Goal: Navigation & Orientation: Find specific page/section

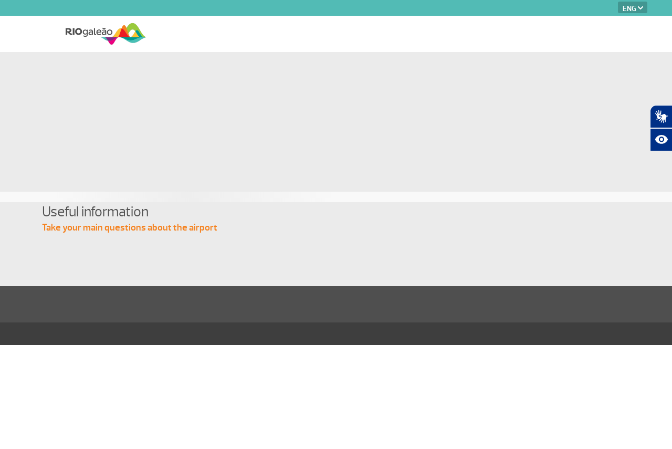
select select "en"
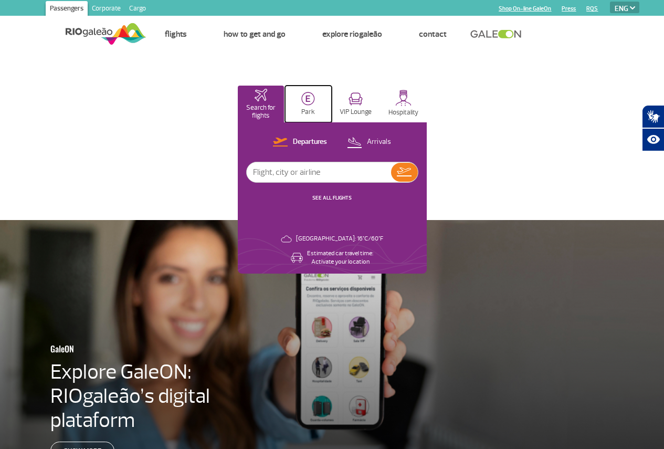
click at [332, 107] on button "Park" at bounding box center [308, 104] width 47 height 37
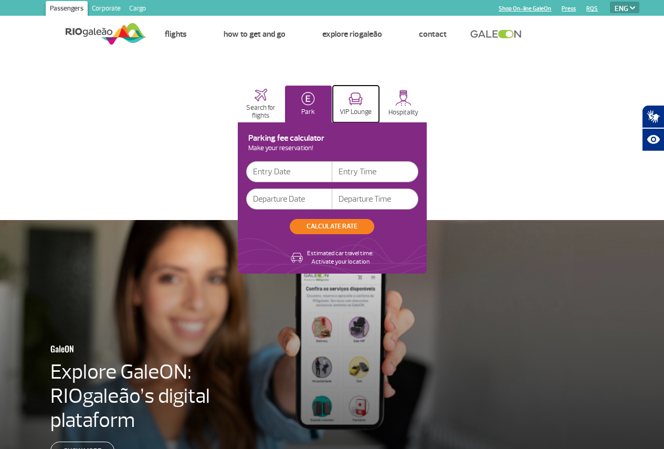
click at [363, 104] on img at bounding box center [356, 98] width 14 height 13
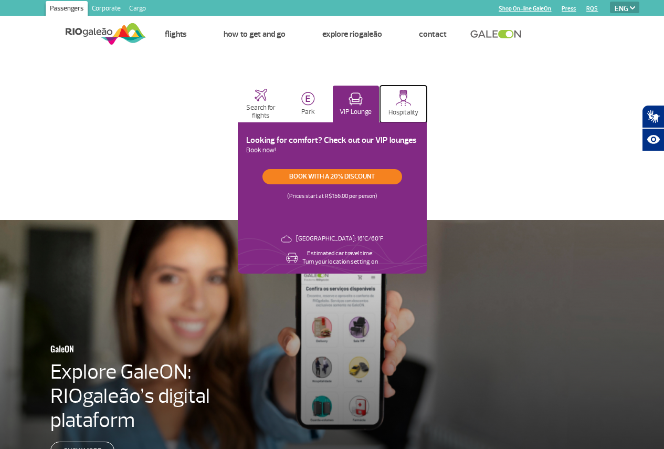
click at [427, 107] on button "Hospitality" at bounding box center [403, 104] width 47 height 37
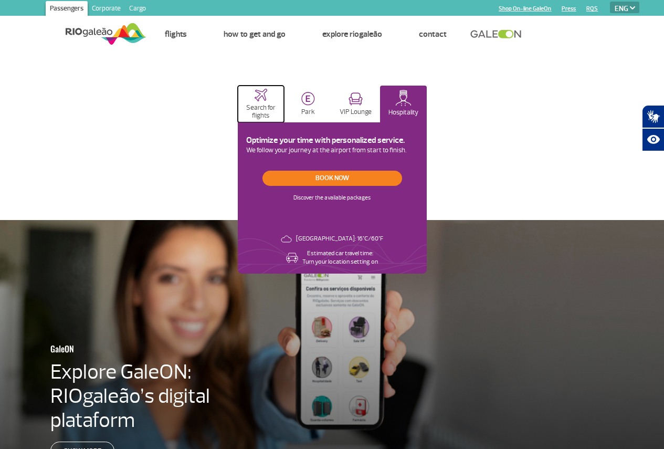
click at [279, 106] on p "Search for flights" at bounding box center [261, 112] width 36 height 16
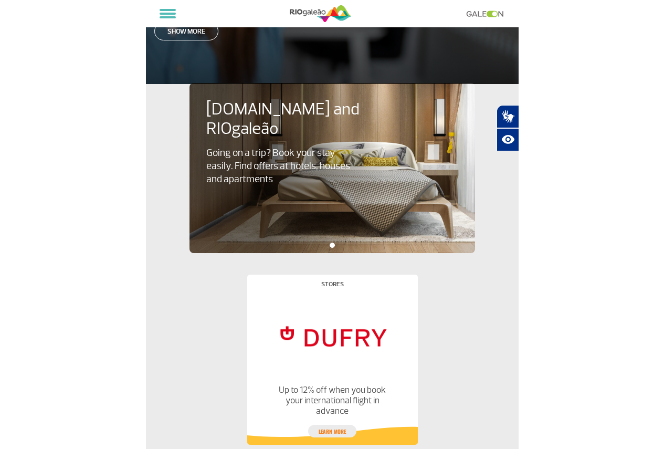
scroll to position [446, 0]
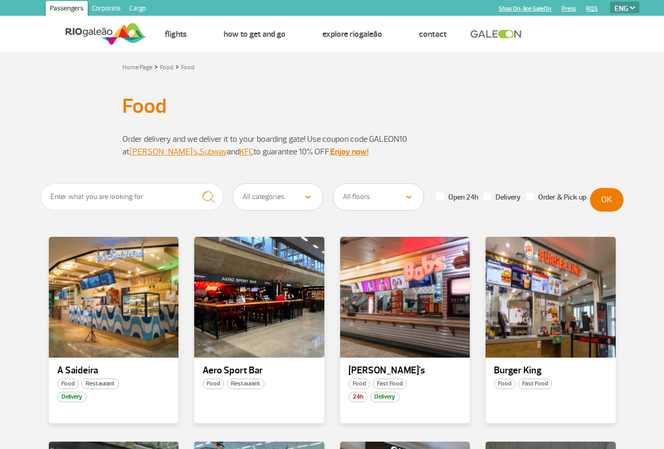
select select "en"
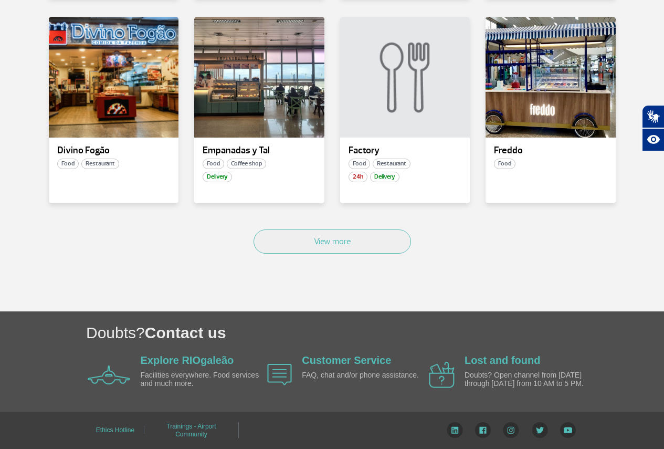
scroll to position [630, 0]
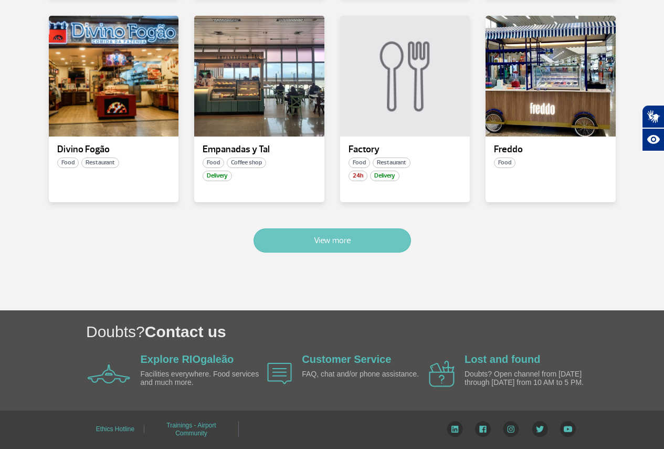
drag, startPoint x: 345, startPoint y: 239, endPoint x: 361, endPoint y: 239, distance: 15.2
click at [345, 239] on button "View more" at bounding box center [332, 240] width 157 height 24
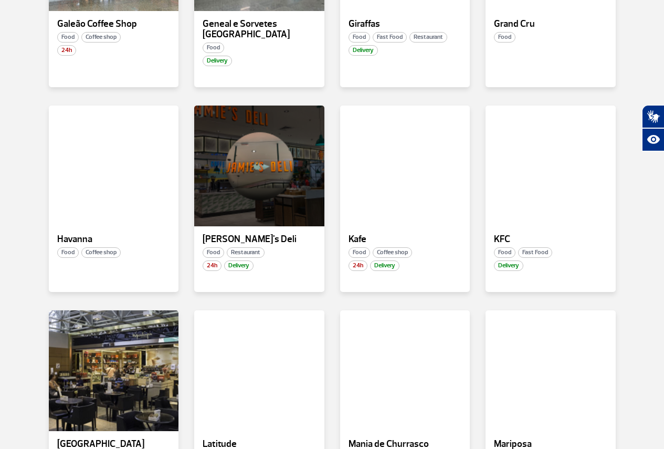
scroll to position [1087, 0]
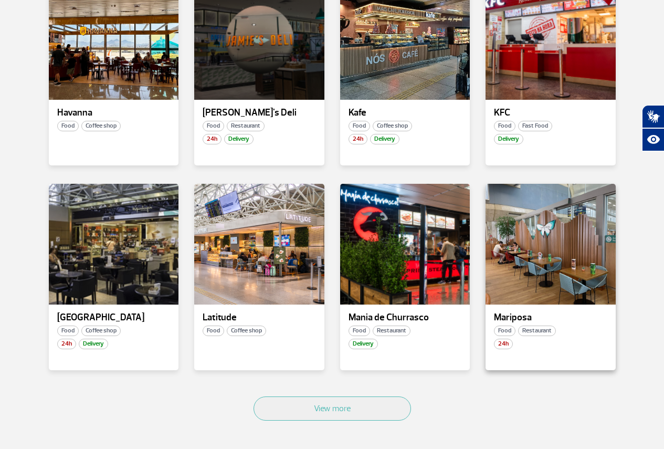
drag, startPoint x: 387, startPoint y: 402, endPoint x: 573, endPoint y: 324, distance: 200.7
click at [390, 402] on button "View more" at bounding box center [332, 408] width 157 height 24
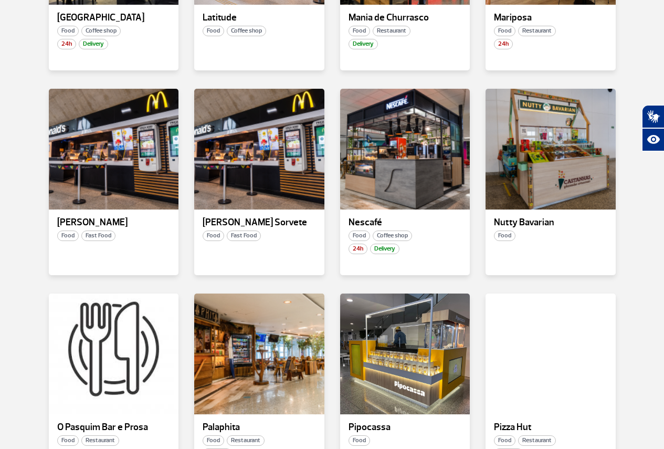
scroll to position [1386, 0]
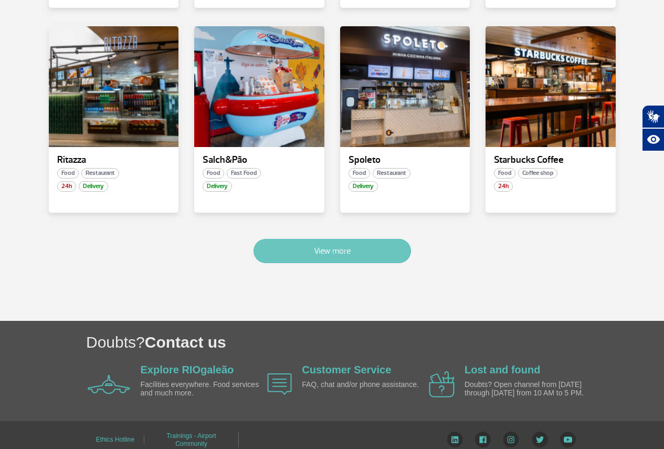
click at [397, 246] on button "View more" at bounding box center [332, 251] width 157 height 24
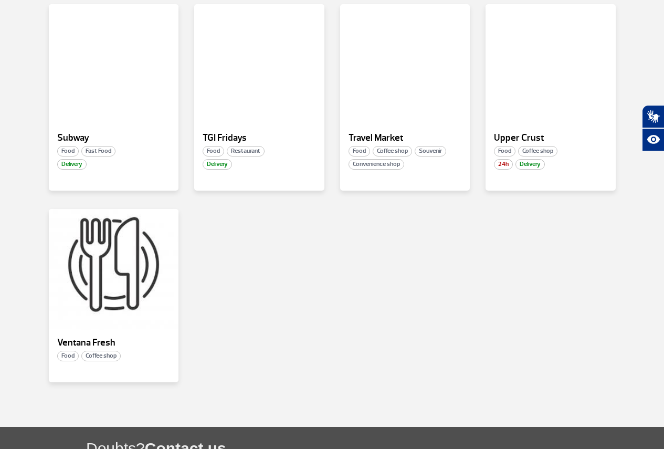
scroll to position [2087, 0]
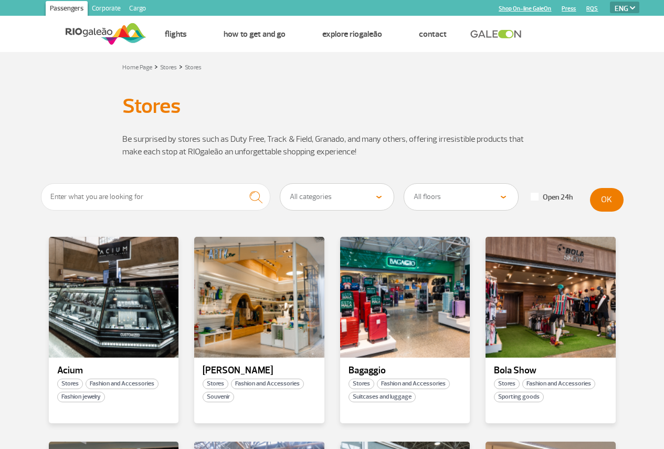
select select "en"
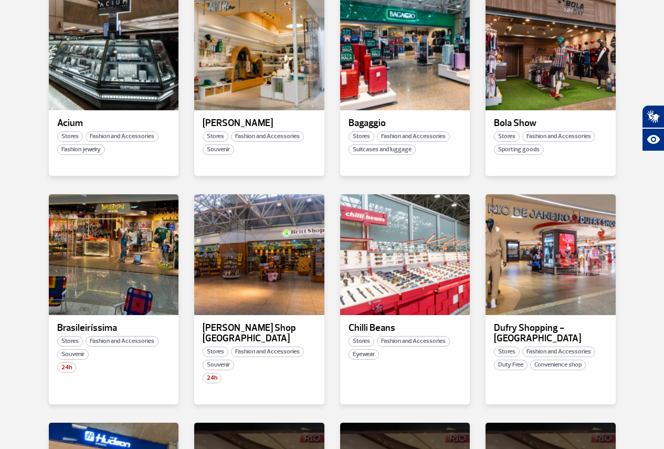
scroll to position [262, 0]
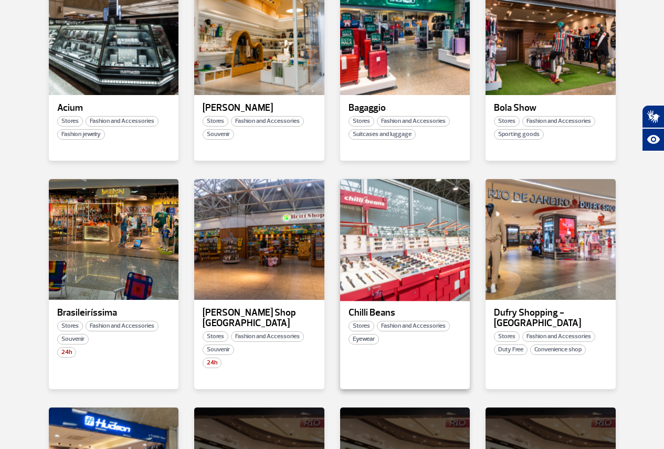
drag, startPoint x: 436, startPoint y: 221, endPoint x: 387, endPoint y: 260, distance: 62.4
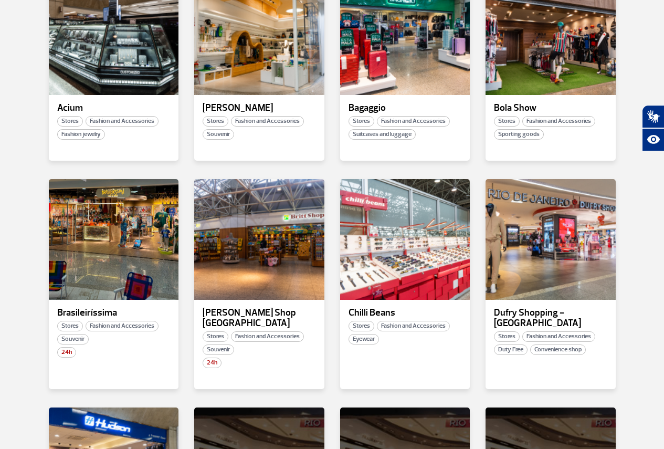
drag, startPoint x: 387, startPoint y: 260, endPoint x: 643, endPoint y: 279, distance: 256.4
click at [646, 285] on section "All categories Beauty &amp; Cosmetics Electronics Books and Magazines Fashion a…" at bounding box center [332, 324] width 664 height 807
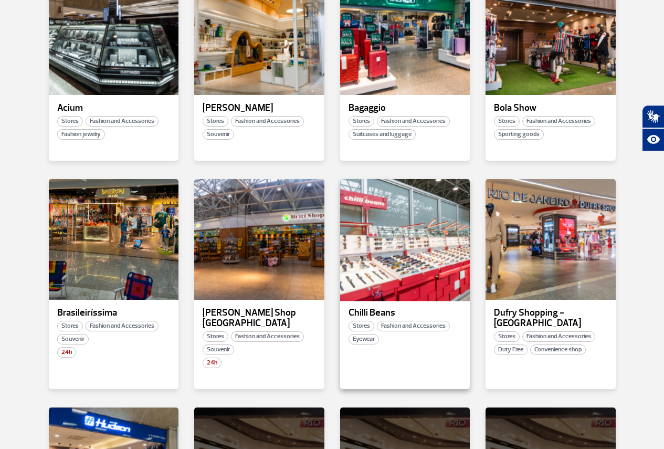
click at [405, 243] on div at bounding box center [405, 239] width 132 height 123
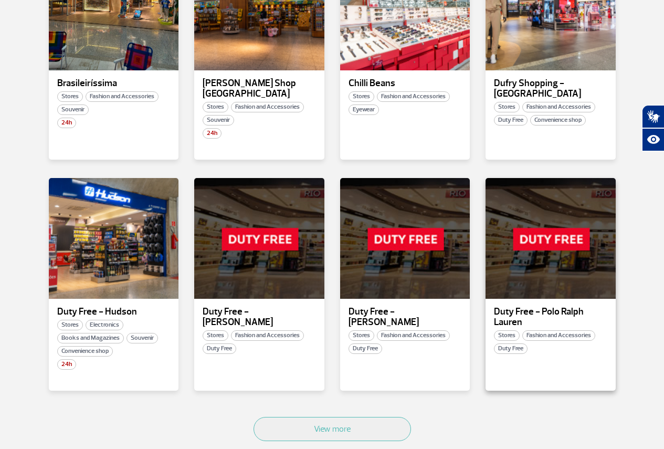
scroll to position [577, 0]
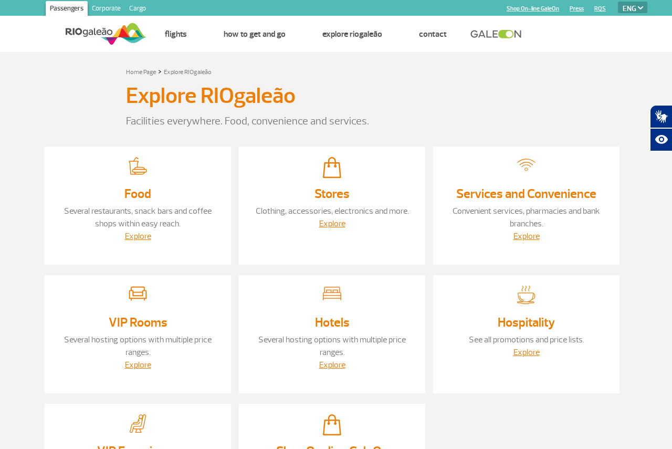
select select "en"
